Goal: Task Accomplishment & Management: Manage account settings

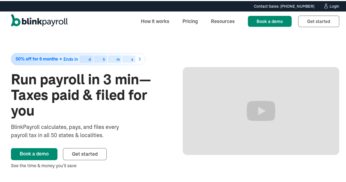
click at [329, 4] on div "Login" at bounding box center [334, 5] width 10 height 4
